Goal: Task Accomplishment & Management: Use online tool/utility

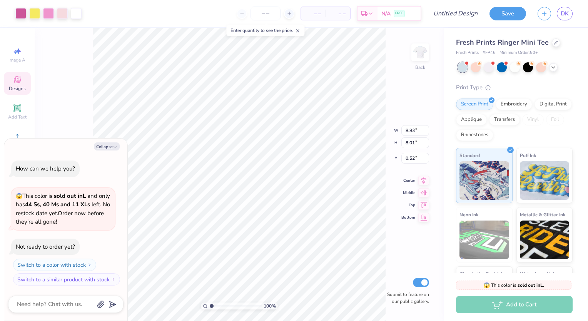
type textarea "x"
type input "1.01023367591904"
type textarea "x"
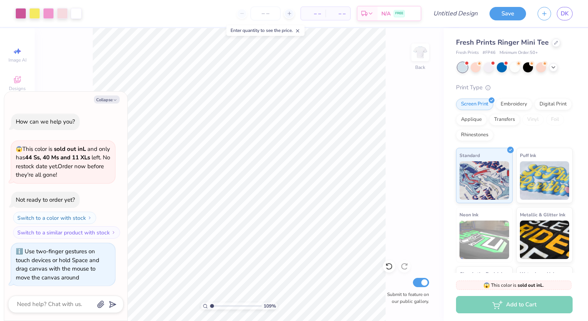
type input "1.08766738836305"
type textarea "x"
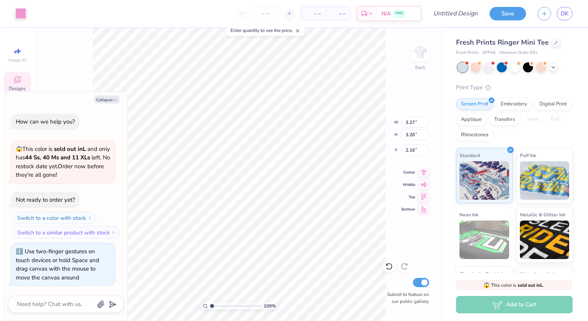
type input "1.08766738836305"
type textarea "x"
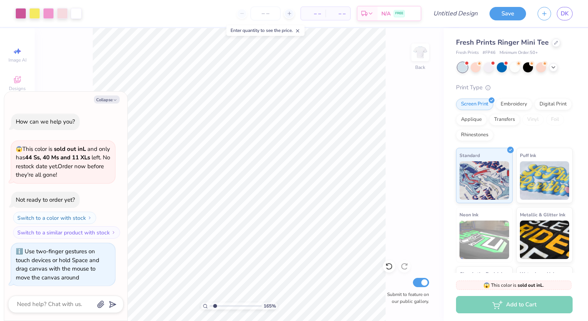
type input "1.65386091403385"
type textarea "x"
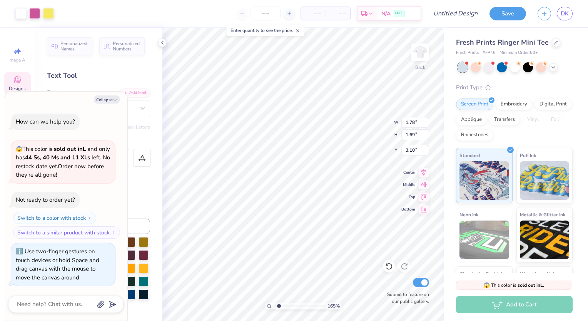
type input "1.65386091403385"
type textarea "x"
type input "1.65386091403385"
type textarea "x"
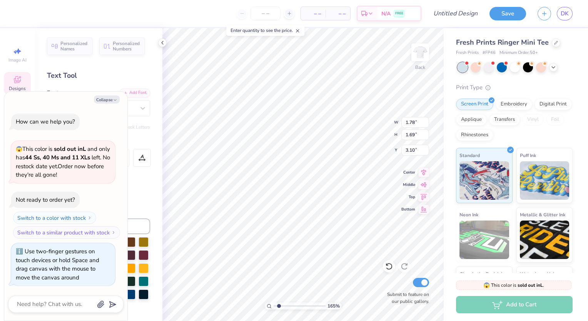
type input "1.65386091403385"
type textarea "x"
type input "1.65386091403385"
type textarea "x"
type input "1.65386091403385"
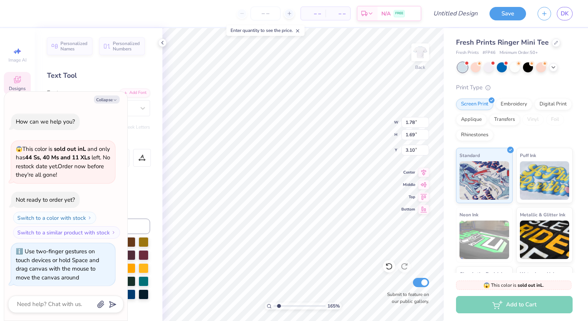
type textarea "x"
type input "1.65386091403385"
type textarea "x"
type input "1.65386091403385"
type textarea "x"
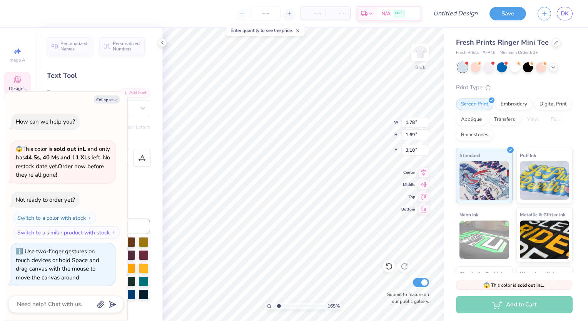
type textarea "N"
type input "1.65386091403385"
type textarea "x"
type input "1.49"
type input "1.27"
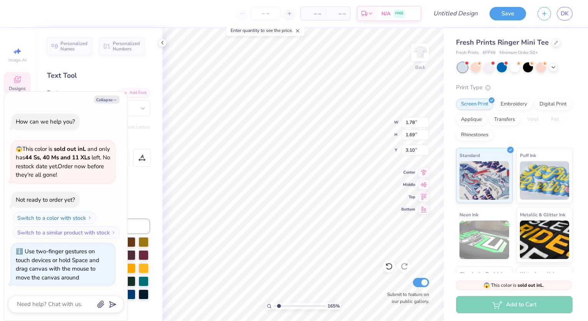
type input "1.04"
type input "1.65386091403385"
type textarea "x"
type input "1.65386091403385"
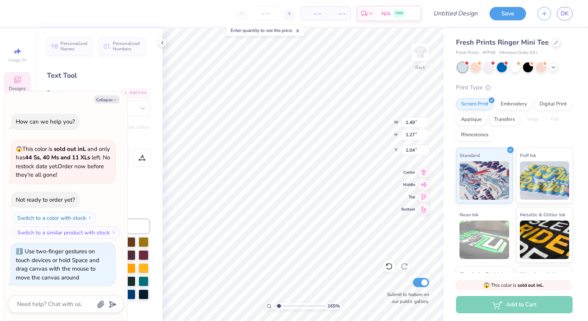
type textarea "x"
type input "1.65386091403385"
type textarea "x"
type input "1.65386091403385"
type textarea "x"
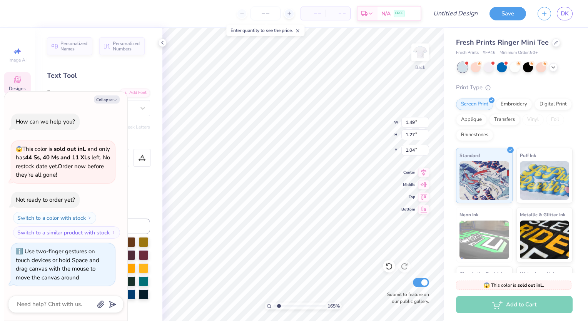
type input "1.65386091403385"
type textarea "x"
type textarea "S"
type input "1.65386091403385"
type textarea "x"
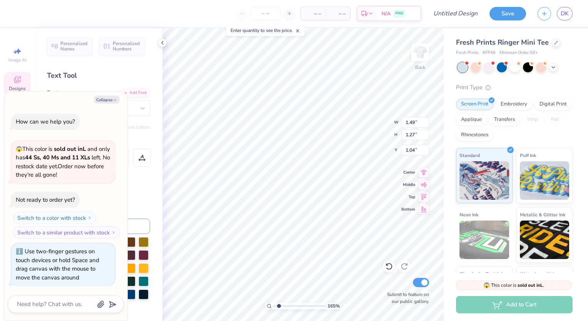
type input "1.65386091403385"
type textarea "x"
type input "1.41"
type input "1.45"
type input "3.13"
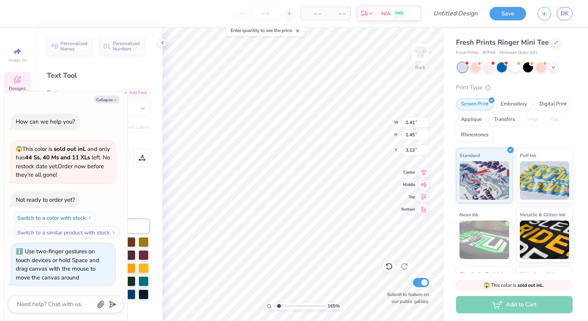
type input "1.65386091403385"
type textarea "x"
type input "1.65386091403385"
type textarea "x"
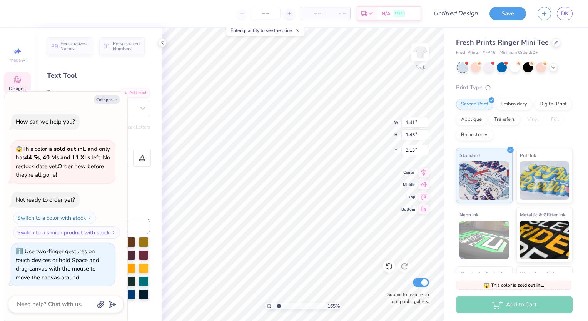
type textarea "r"
type input "1.65386091403385"
type textarea "x"
type input "1.65386091403385"
type textarea "x"
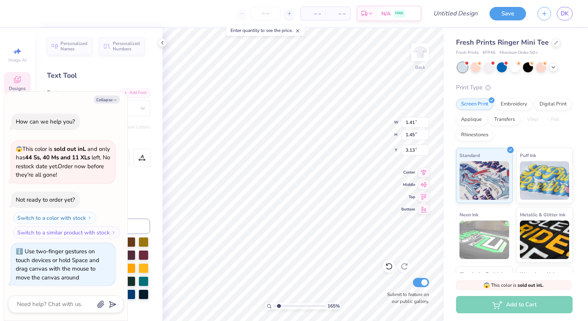
scroll to position [6, 0]
type input "1.65386091403385"
type textarea "x"
type textarea "R"
type input "1.65386091403385"
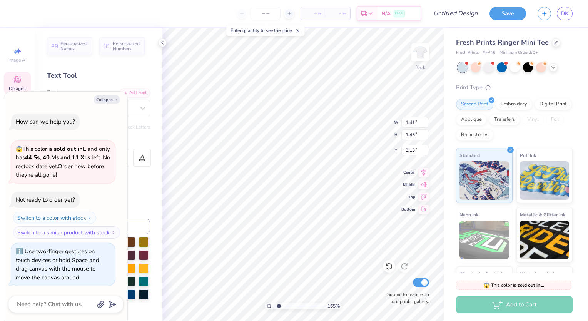
type textarea "x"
type input "1.65386091403385"
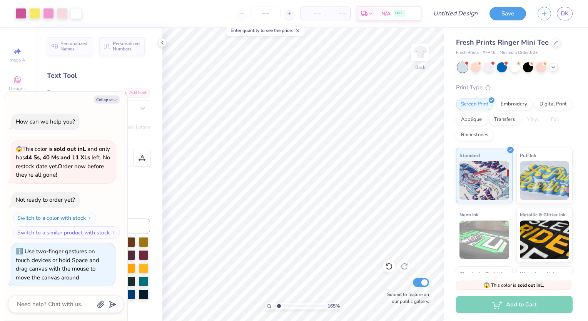
click at [103, 101] on button "Collapse" at bounding box center [107, 99] width 26 height 8
type textarea "x"
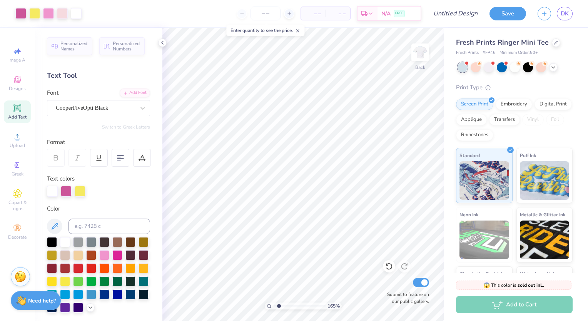
click at [303, 33] on div "Enter quantity to see the price." at bounding box center [265, 30] width 78 height 11
click at [299, 30] on line at bounding box center [297, 31] width 3 height 3
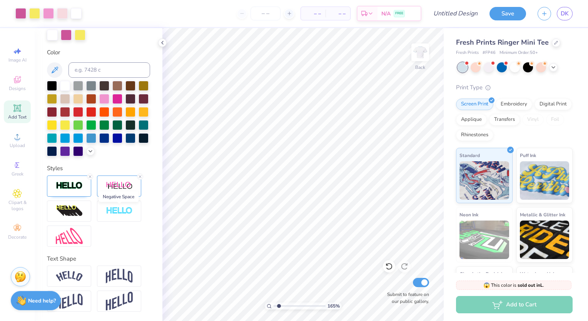
scroll to position [0, 0]
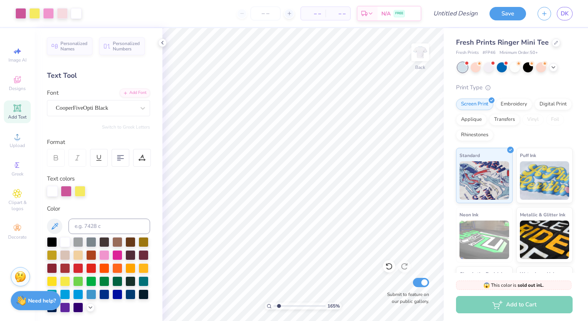
click at [136, 102] on div at bounding box center [143, 108] width 14 height 14
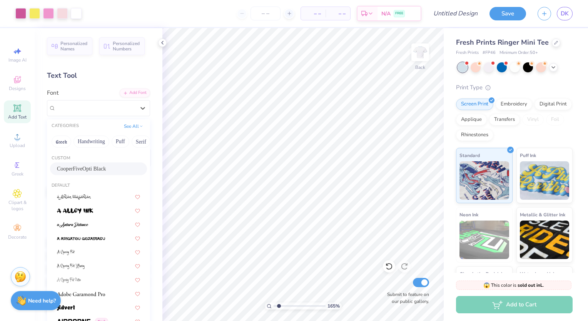
click at [100, 165] on span "CooperFiveOpti Black" at bounding box center [81, 169] width 49 height 8
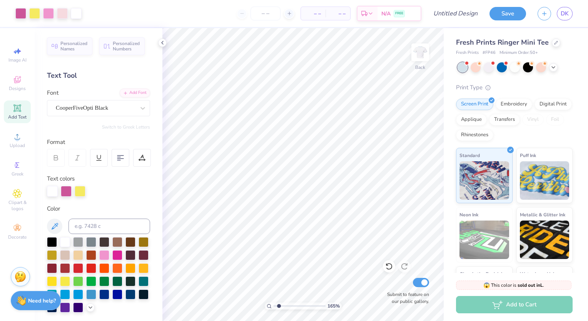
click at [15, 75] on div "Designs" at bounding box center [17, 83] width 27 height 23
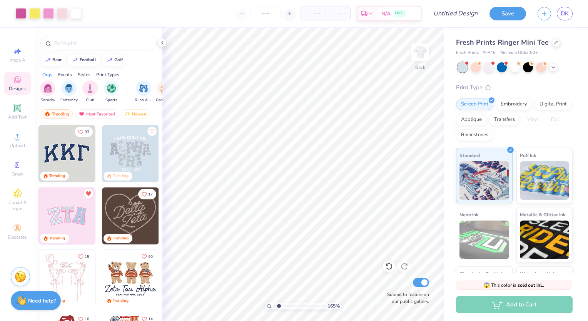
click at [13, 108] on icon at bounding box center [17, 107] width 9 height 9
click at [18, 107] on icon at bounding box center [17, 108] width 6 height 6
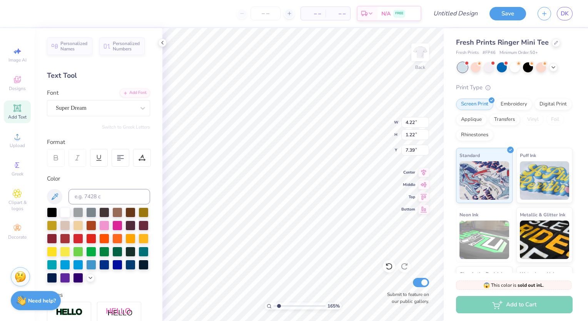
type input "1.65386091403385"
type textarea "TET"
type input "1.65386091403385"
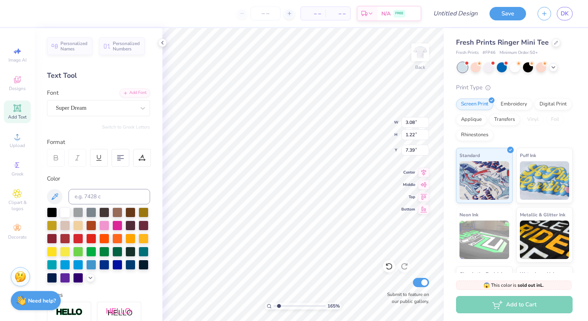
type input "4.22"
type input "9.46"
type input "1.65386091403385"
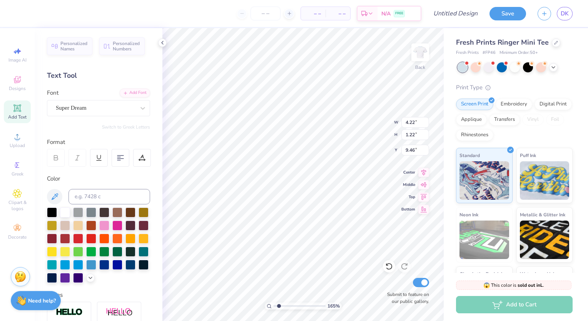
type textarea "#"
type input "1.65386091403385"
type textarea "#19"
type input "1.65386091403385"
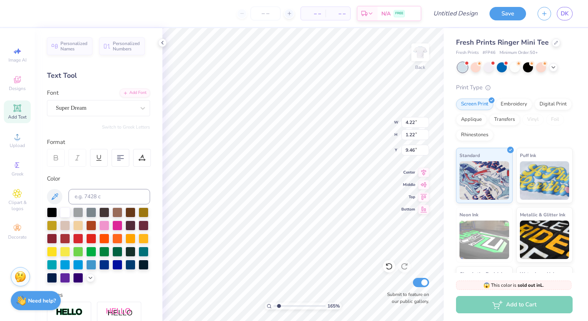
type textarea "#19"
click at [70, 111] on div "Super Dream" at bounding box center [95, 108] width 81 height 12
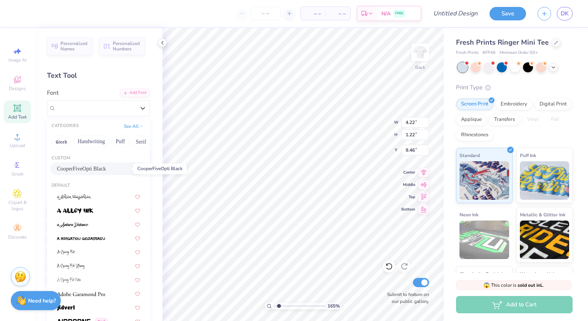
click at [100, 170] on span "CooperFiveOpti Black" at bounding box center [81, 169] width 49 height 8
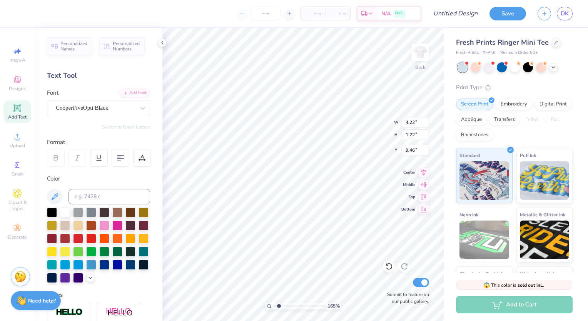
scroll to position [6, 1]
type input "1.65386091403385"
type input "8.98"
click at [368, 303] on div "165 % Back W 3.35 3.35 " H 1.44 1.44 " Y 8.98 8.98 " Center Middle Top Bottom S…" at bounding box center [302, 174] width 281 height 293
type input "1.65386091403385"
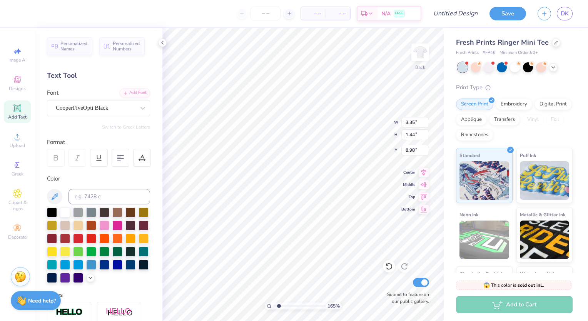
type input "3.08"
type input "2.33"
type input "8.59"
type input "1.65386091403385"
type input "1.74"
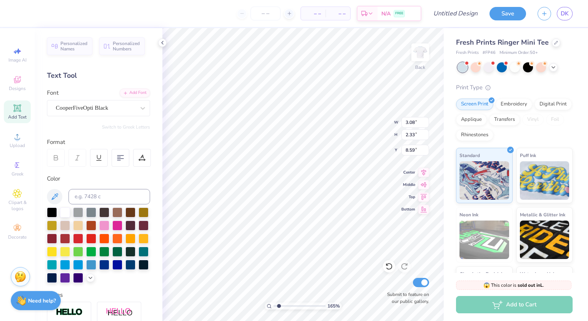
type input "1.32"
type input "9.14"
type input "1.65386091403385"
type input "5.10"
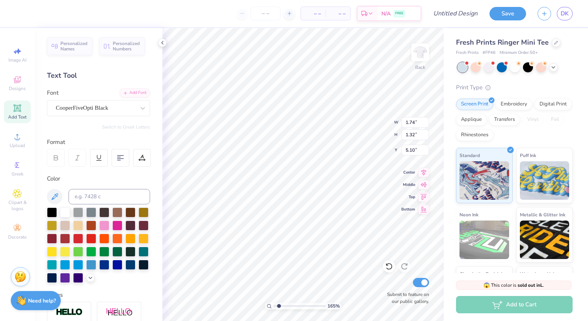
type input "1.65386091403385"
type input "9.65"
type input "1.65386091403385"
type input "1.89"
type input "0.82"
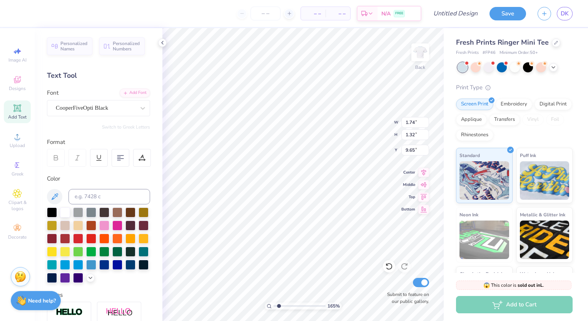
type input "9.87"
click at [426, 53] on img at bounding box center [419, 52] width 15 height 15
click at [419, 48] on img at bounding box center [419, 52] width 15 height 15
type input "1.1205054994421"
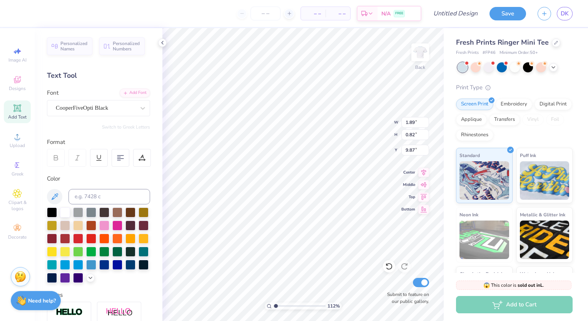
type input "1.58"
type input "1.59"
type input "9.52"
type input "1.1205054994421"
type input "1.06"
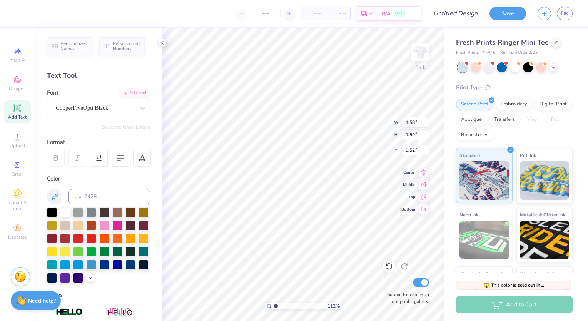
type input "1.07"
type input "9.88"
type input "1.1205054994421"
type input "1.23"
type input "0.62"
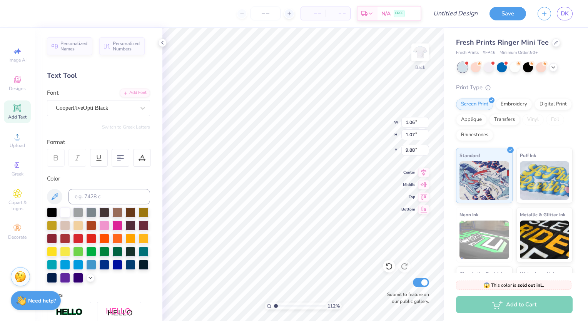
type input "10.09"
type input "1.1205054994421"
type input "0.50"
type input "1.1205054994421"
type input "5.46"
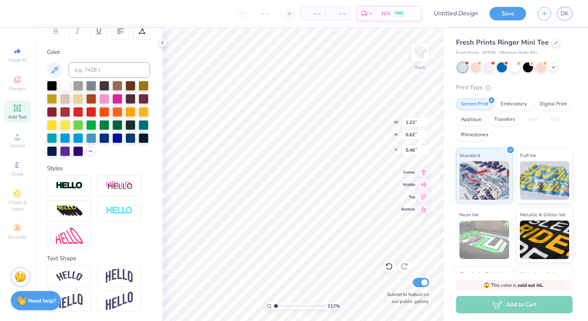
scroll to position [139, 0]
click at [82, 276] on img at bounding box center [69, 276] width 27 height 10
type input "1.1205054994421"
type input "1.74"
type input "0.73"
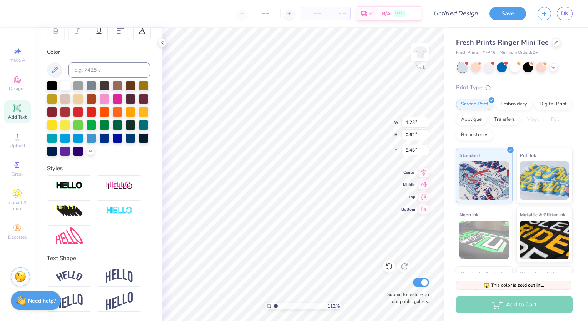
type input "5.44"
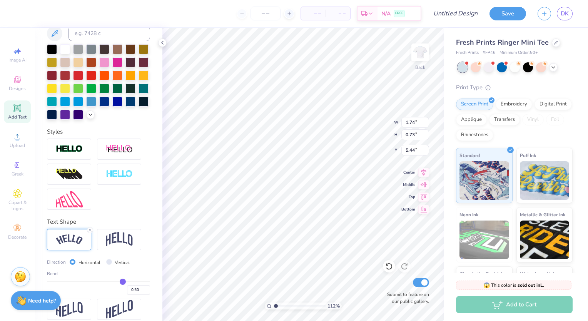
scroll to position [175, 0]
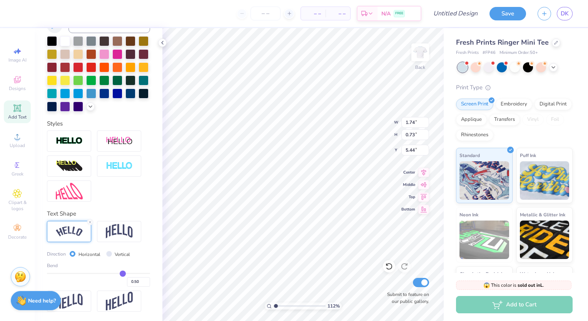
type input "0.46"
type input "0.41"
type input "0.35"
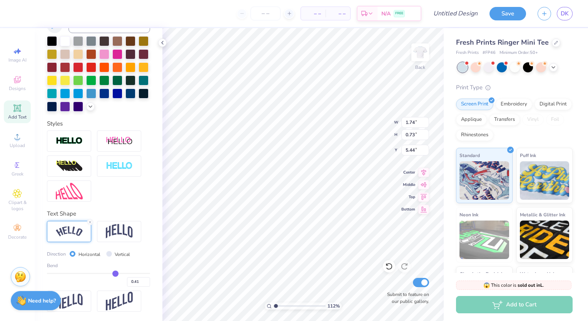
type input "0.35"
type input "0.3"
type input "0.30"
type input "0.25"
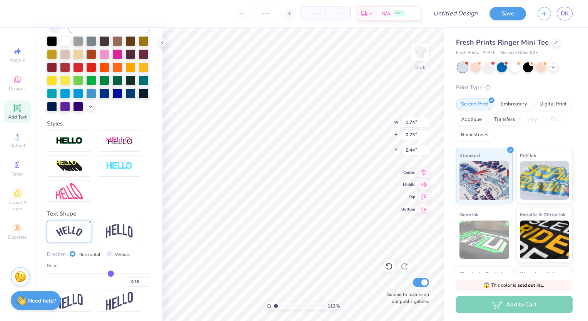
type input "0.23"
type input "0.22"
type input "0.21"
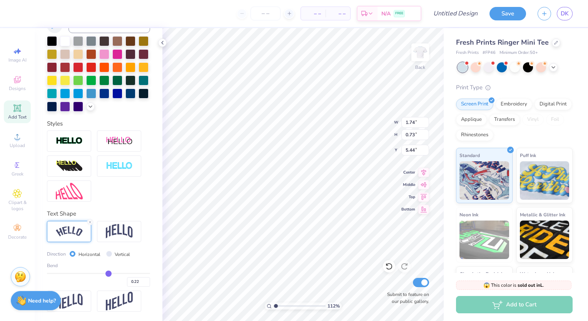
type input "0.21"
type input "0.2"
type input "0.20"
type input "0.19"
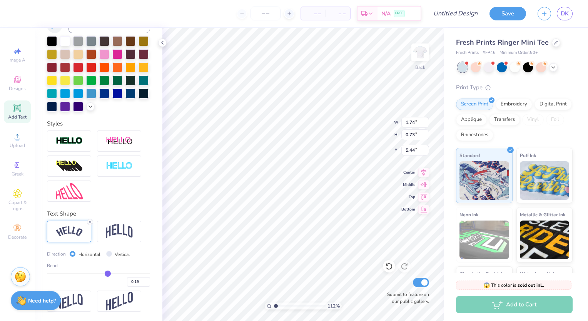
type input "0.17"
type input "0.15"
type input "0.13"
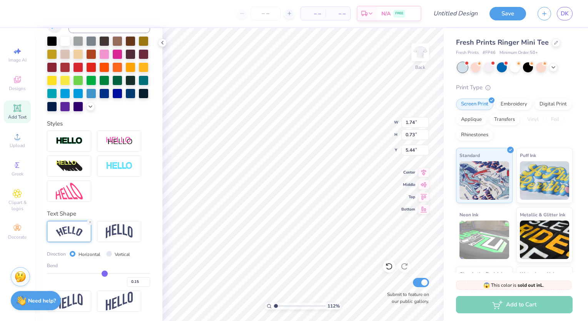
type input "0.13"
type input "0.12"
type input "0.1"
type input "0.10"
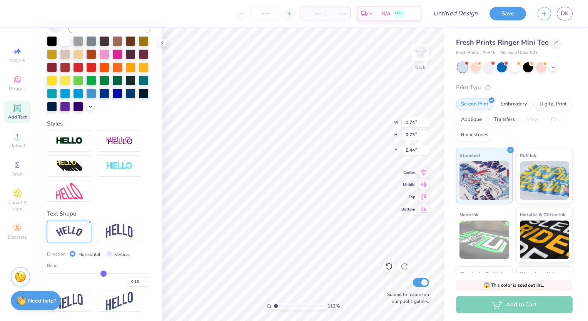
type input "0.09"
type input "0.08"
type input "0.06"
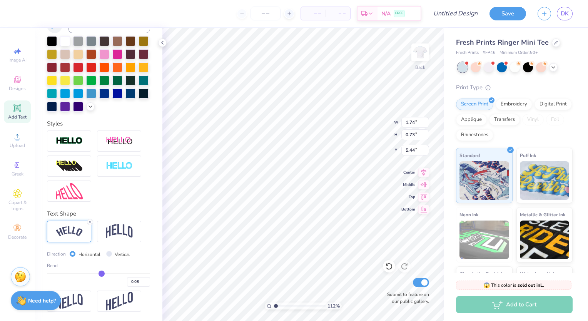
type input "0.06"
type input "0.05"
type input "0.04"
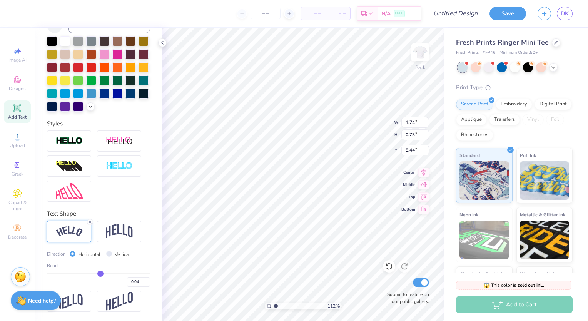
type input "0.02"
type input "0.01"
type input "0"
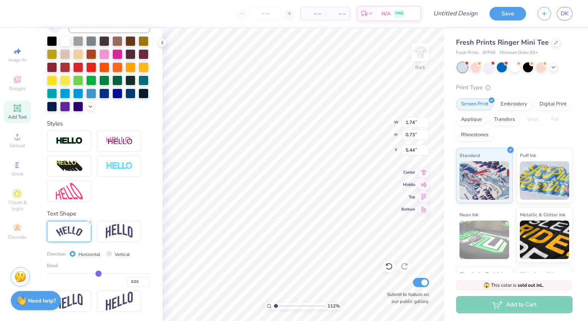
type input "0.00"
type input "-0.01"
type input "-0.02"
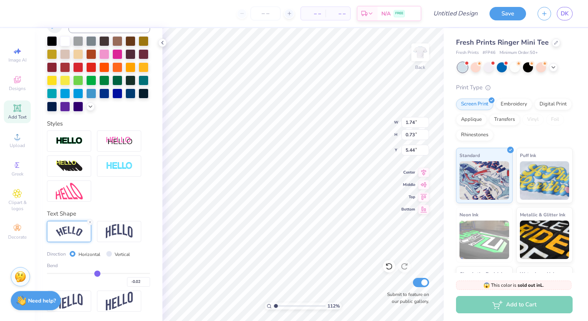
type input "-0.03"
type input "-0.04"
type input "-0.05"
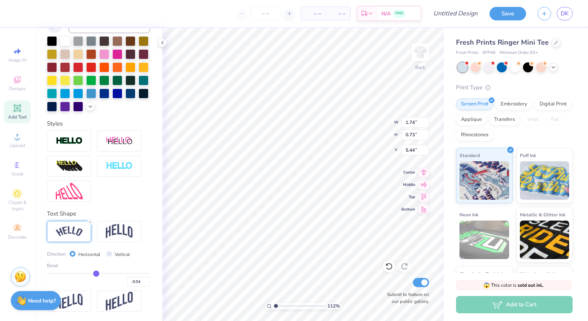
type input "-0.05"
type input "-0.06"
type input "-0.08"
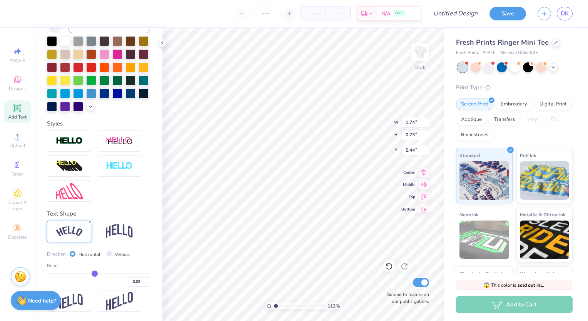
type input "-0.1"
type input "-0.10"
type input "-0.12"
type input "-0.13"
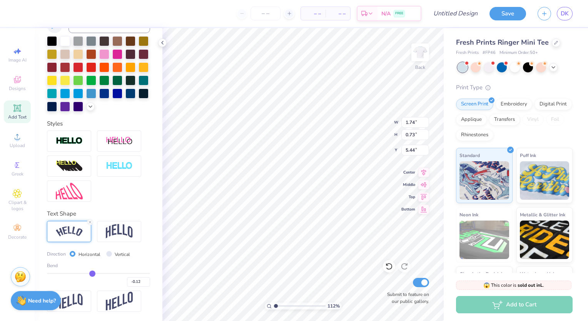
type input "-0.13"
type input "-0.15"
type input "-0.19"
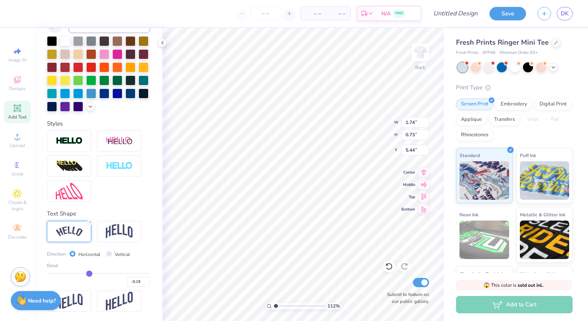
type input "-0.23"
type input "-0.27"
drag, startPoint x: 117, startPoint y: 281, endPoint x: 83, endPoint y: 279, distance: 34.3
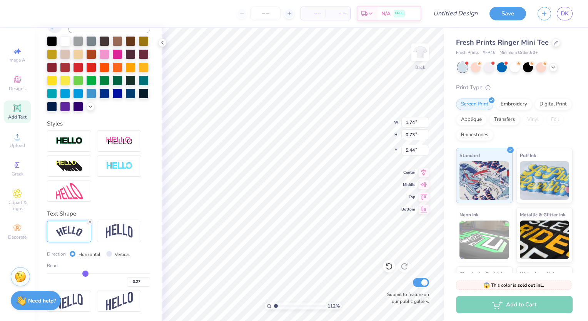
type input "-0.27"
click at [83, 274] on input "range" at bounding box center [98, 273] width 103 height 1
type input "1.1205054994421"
type input "1.51"
type input "0.61"
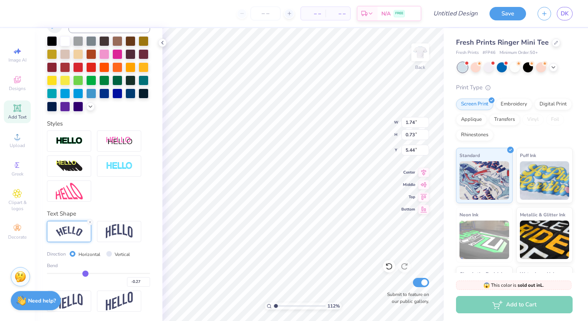
type input "5.46"
type input "-0.32"
drag, startPoint x: 83, startPoint y: 279, endPoint x: 72, endPoint y: 279, distance: 11.2
click at [72, 274] on input "range" at bounding box center [98, 273] width 103 height 1
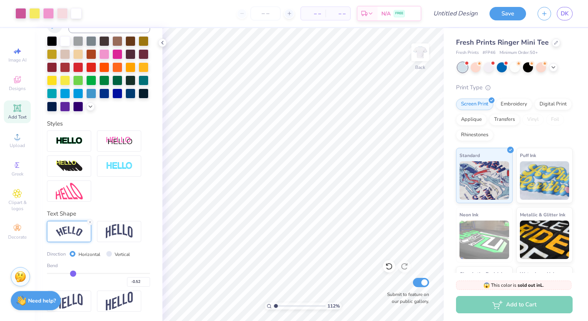
click at [551, 45] on div at bounding box center [555, 42] width 8 height 8
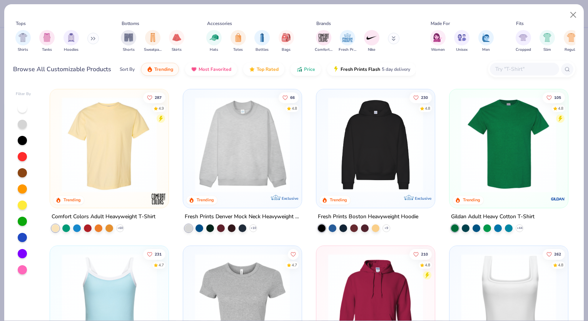
click at [260, 165] on img at bounding box center [242, 144] width 103 height 95
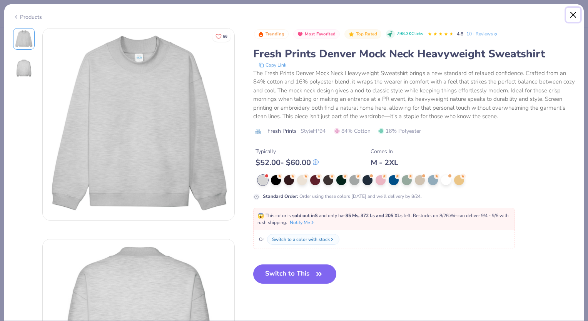
click at [575, 14] on button "Close" at bounding box center [573, 15] width 15 height 15
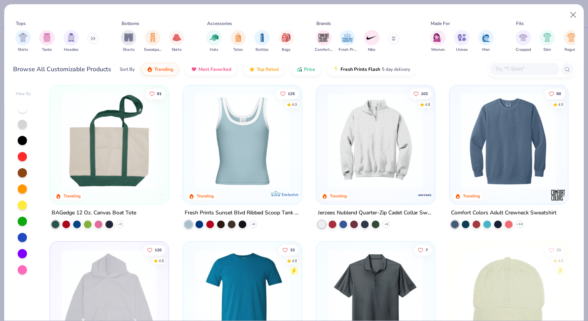
scroll to position [943, 0]
click at [457, 163] on img at bounding box center [405, 139] width 103 height 95
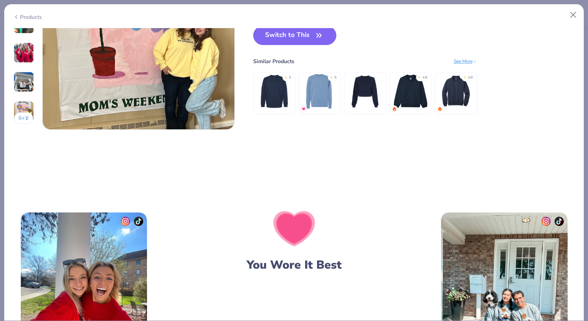
scroll to position [1354, 0]
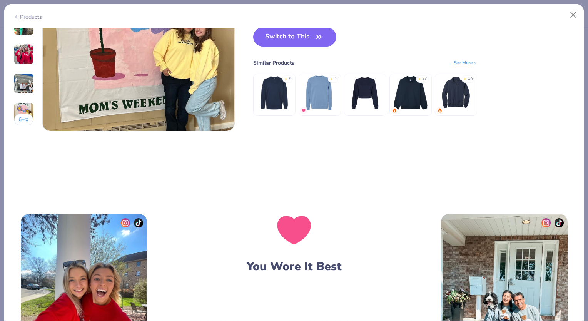
click at [313, 98] on img at bounding box center [319, 93] width 37 height 37
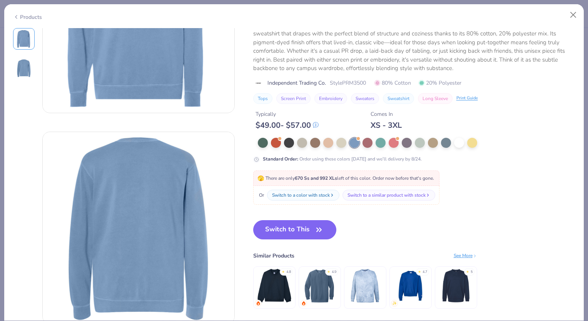
scroll to position [145, 0]
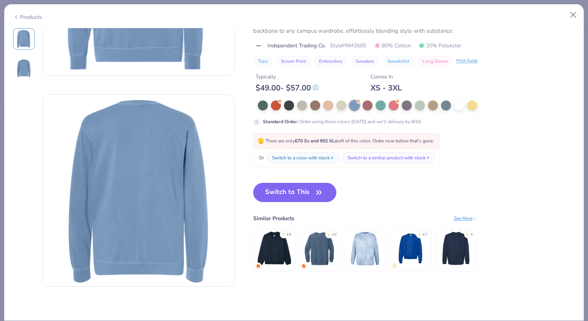
click at [268, 245] on img at bounding box center [274, 248] width 37 height 37
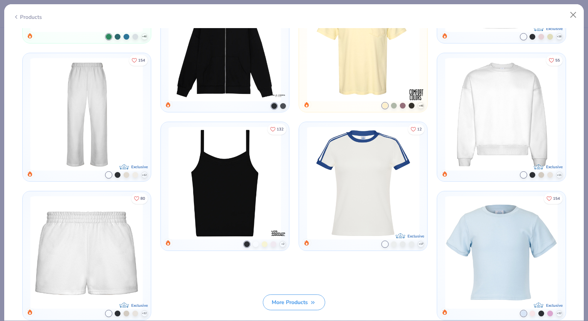
scroll to position [747, 0]
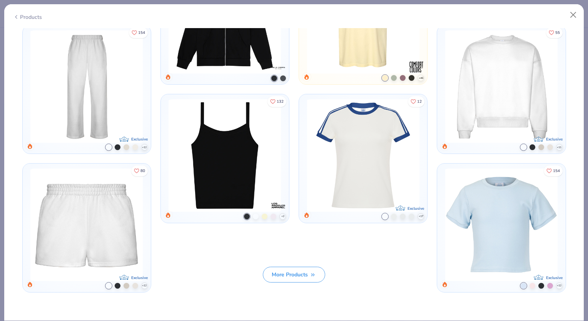
click at [483, 105] on img at bounding box center [501, 86] width 120 height 112
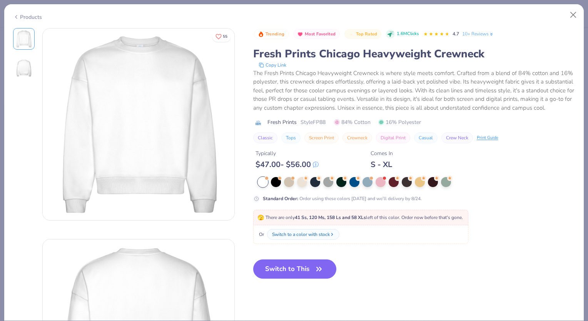
click at [286, 278] on button "Switch to This" at bounding box center [294, 268] width 83 height 19
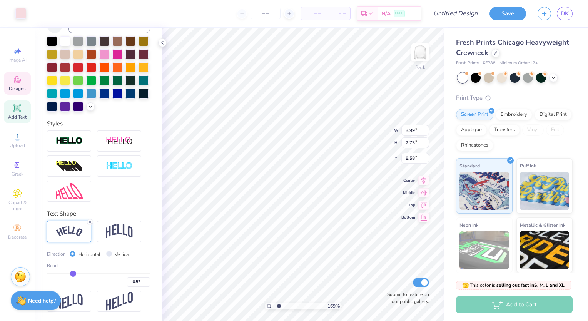
click at [278, 306] on input "range" at bounding box center [299, 305] width 52 height 7
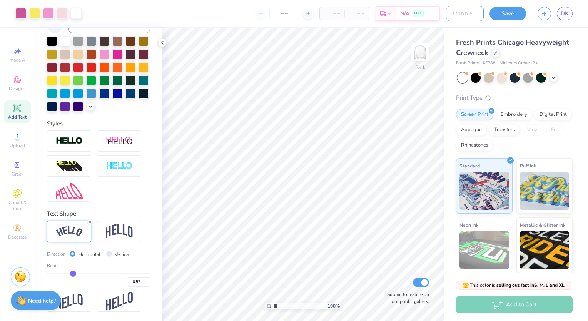
click at [472, 10] on input "Design Title" at bounding box center [465, 13] width 38 height 15
click at [508, 16] on button "Save" at bounding box center [507, 13] width 37 height 13
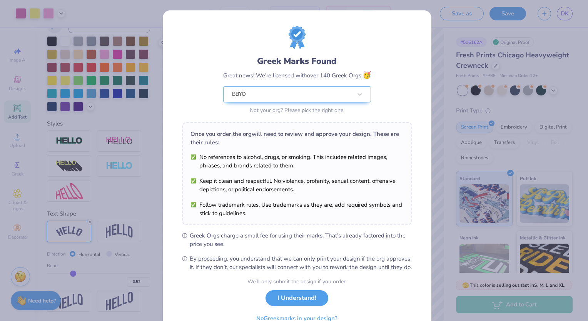
click at [289, 303] on button "I Understand!" at bounding box center [296, 298] width 63 height 16
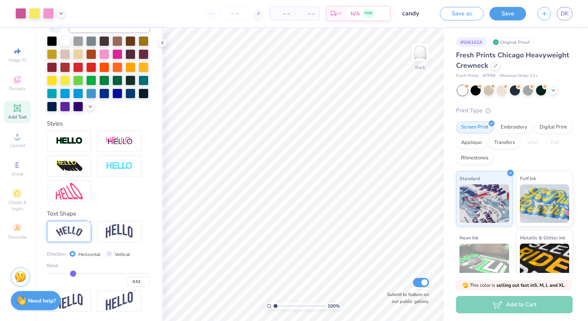
click at [512, 13] on button "Save" at bounding box center [507, 13] width 37 height 13
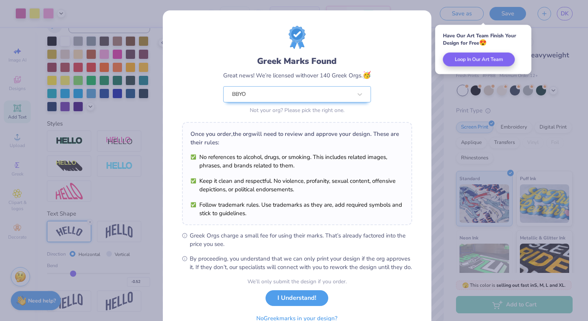
click at [281, 306] on button "I Understand!" at bounding box center [296, 298] width 63 height 16
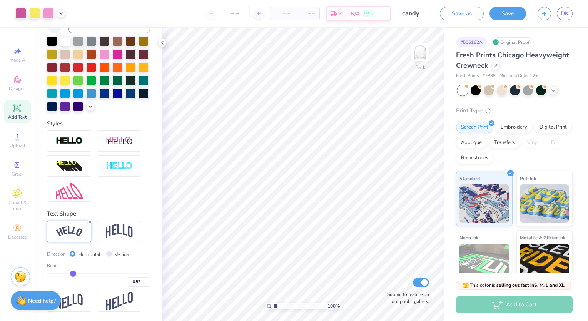
click at [568, 10] on span "DK" at bounding box center [564, 13] width 8 height 9
